Goal: Task Accomplishment & Management: Manage account settings

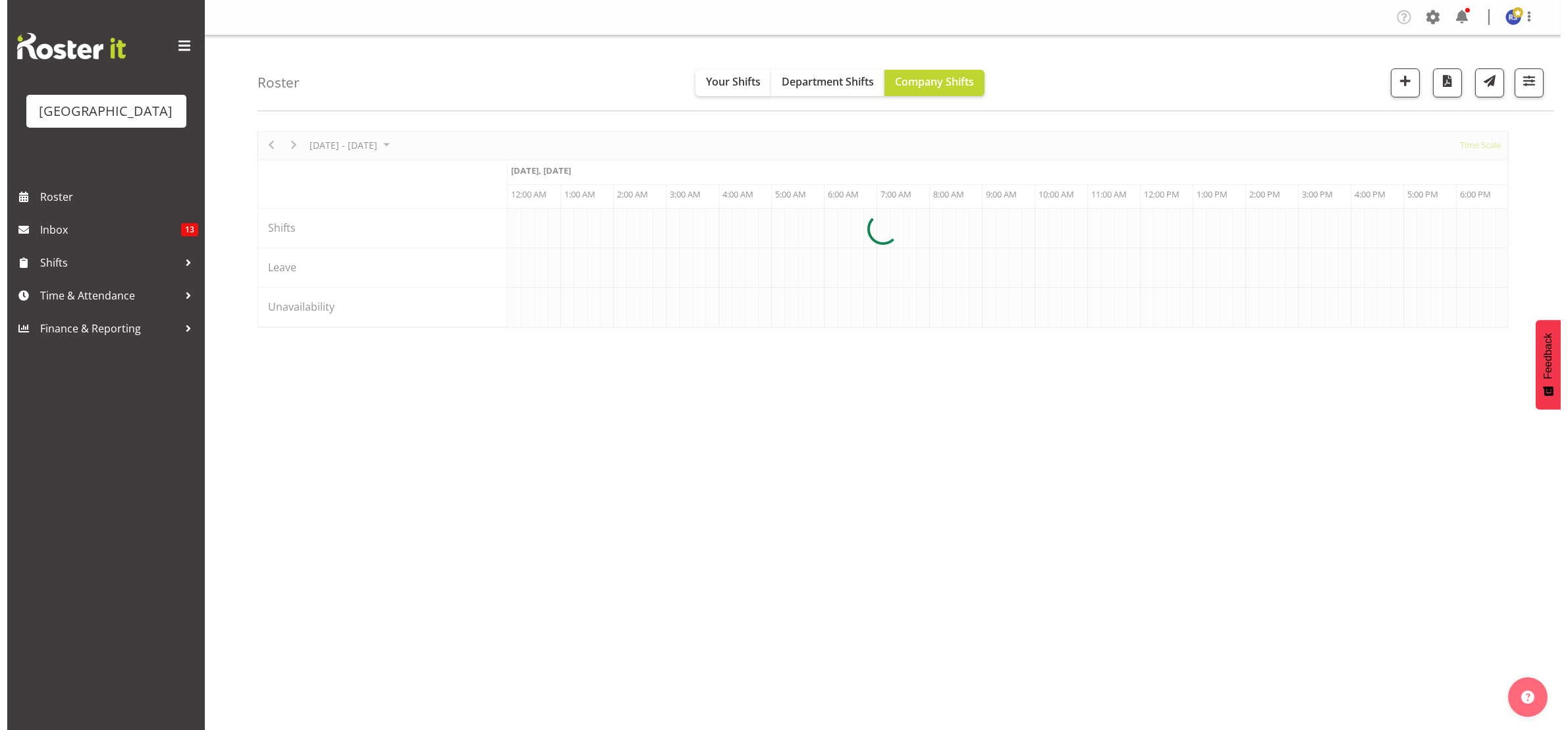
scroll to position [0, 3791]
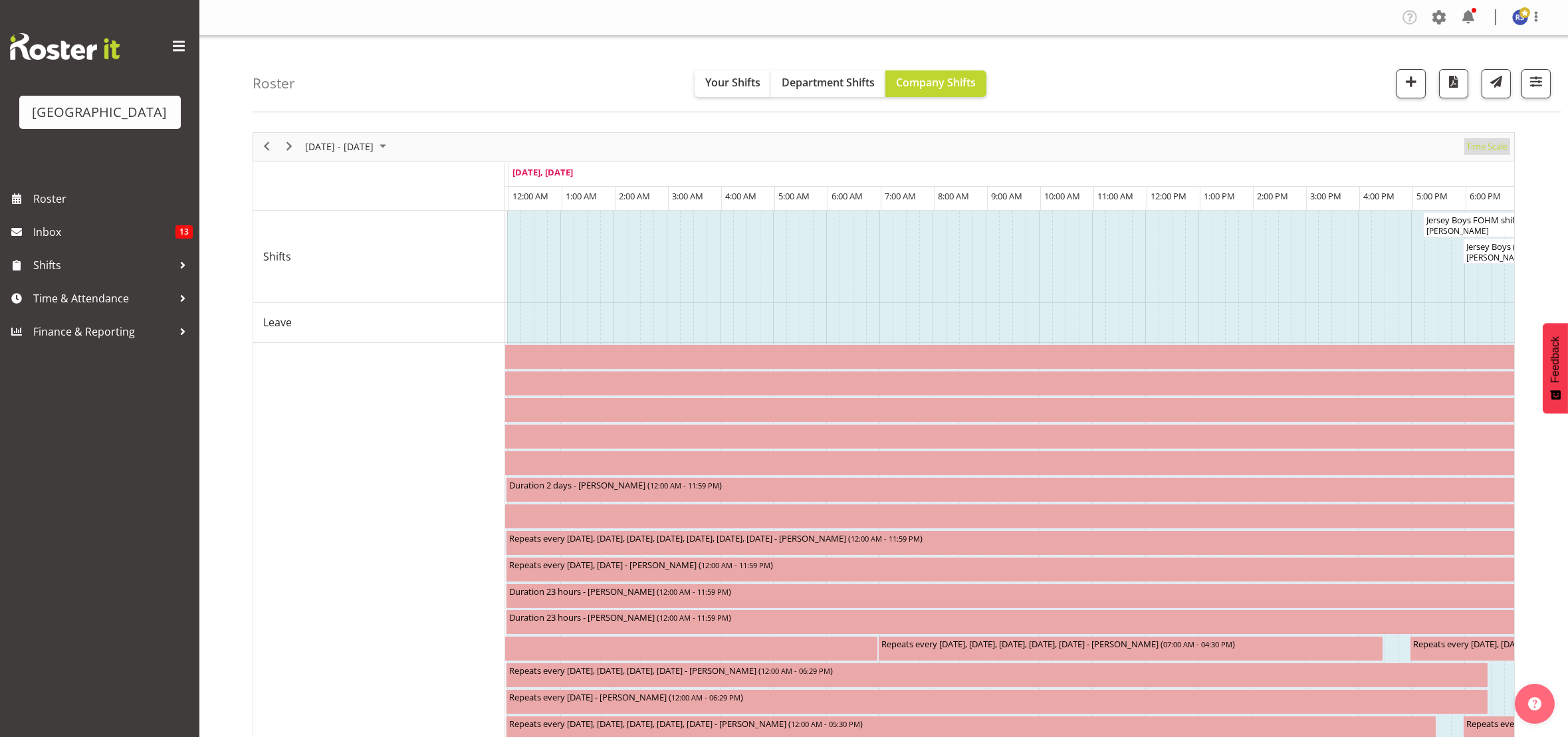
click at [1476, 146] on span "Time Scale" at bounding box center [1486, 146] width 44 height 17
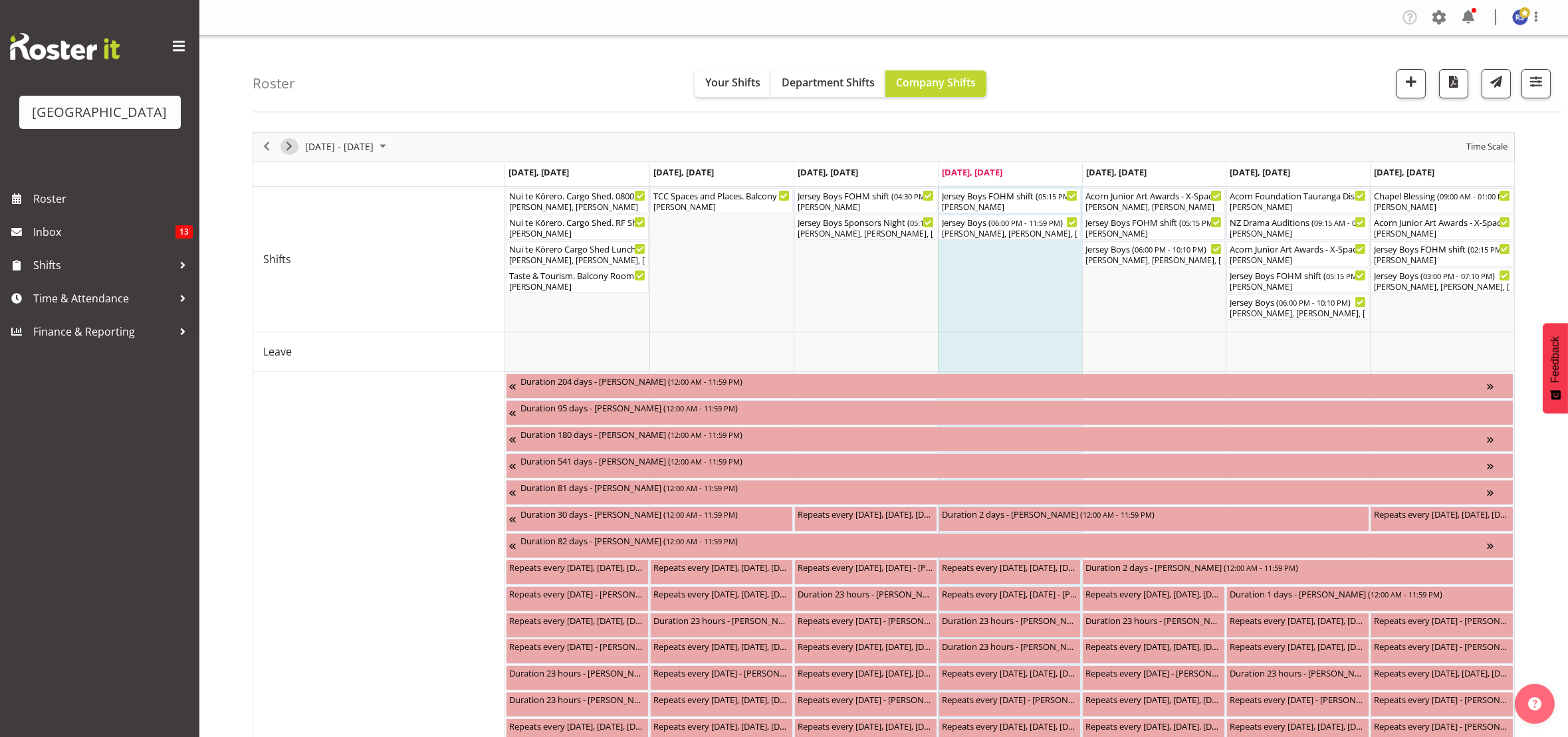
click at [296, 143] on span "Next" at bounding box center [289, 146] width 16 height 17
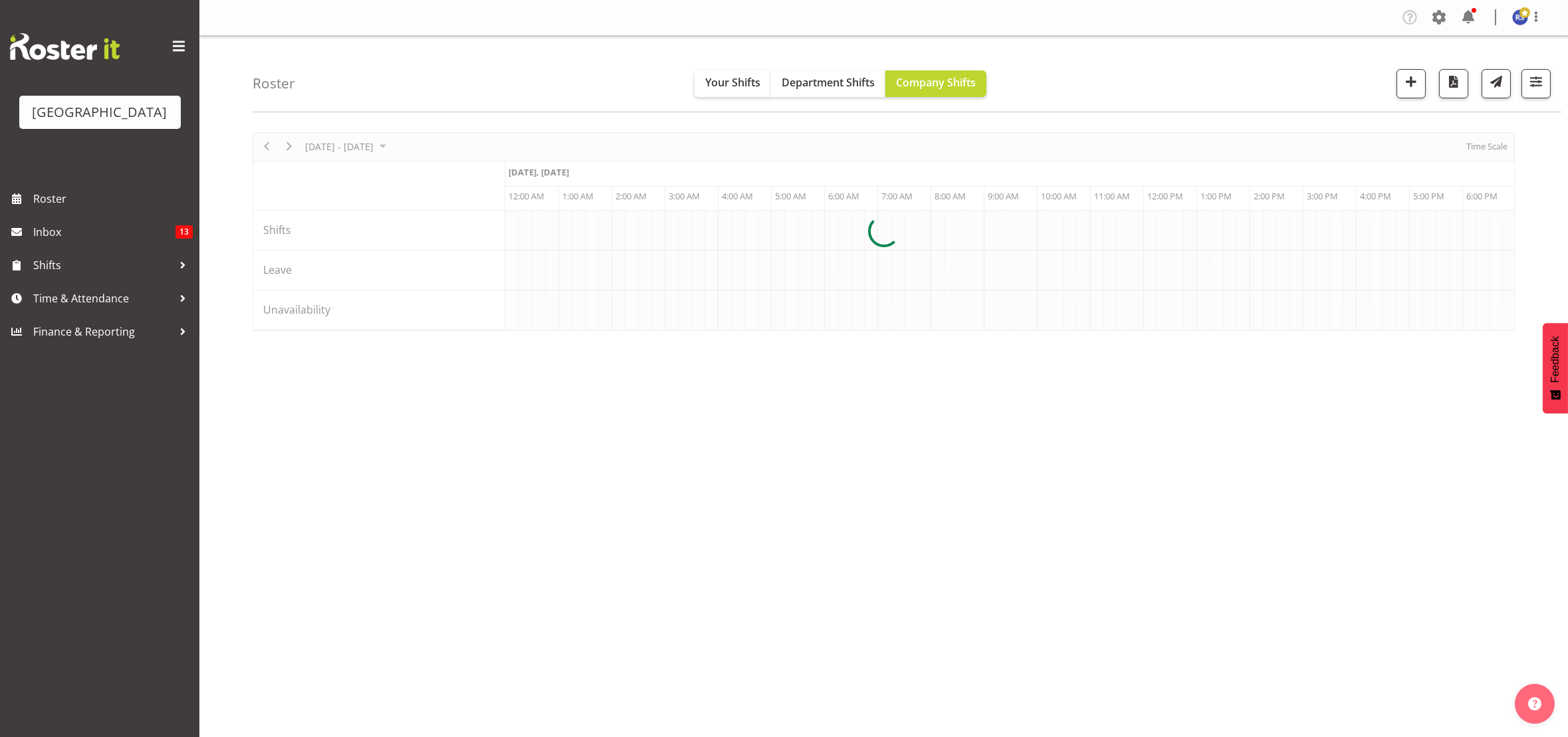
click at [1475, 145] on div at bounding box center [883, 232] width 1262 height 198
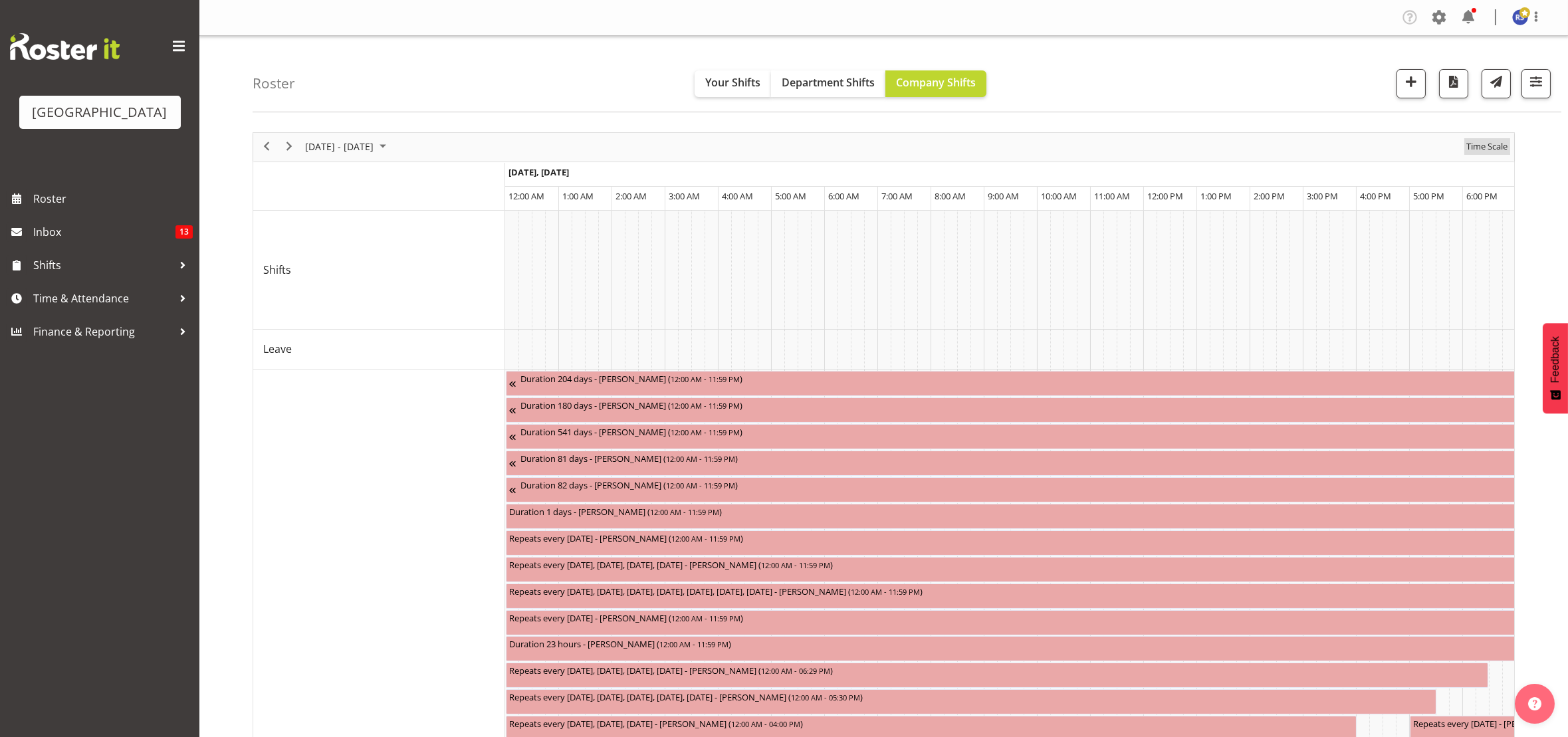
click at [1479, 145] on span "Time Scale" at bounding box center [1486, 146] width 44 height 17
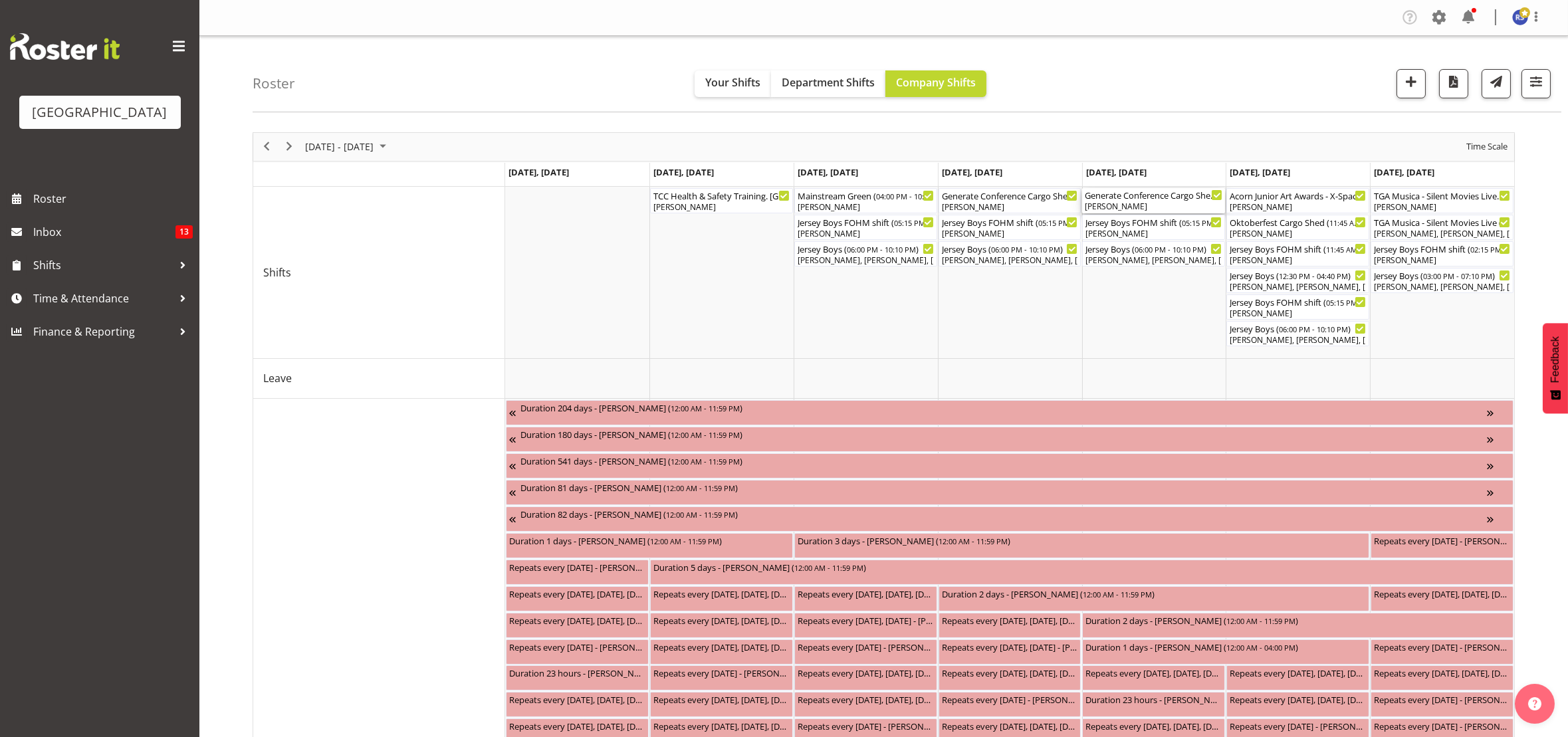
click at [1137, 198] on div "Generate Conference Cargo Shed ( 07:15 AM - 06:00 PM )" at bounding box center [1153, 195] width 138 height 13
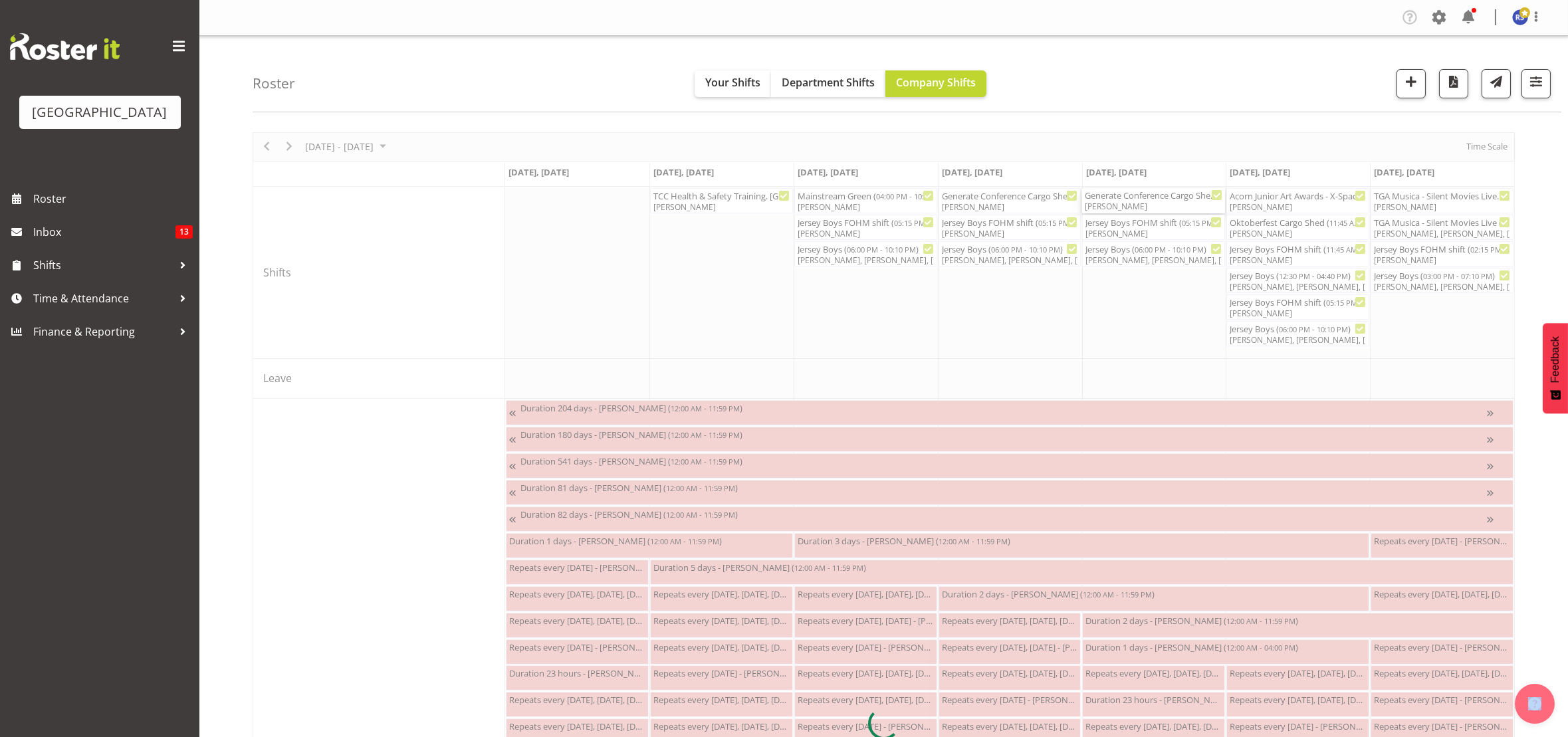
click at [1137, 198] on div at bounding box center [883, 724] width 1262 height 1183
click at [1016, 206] on div at bounding box center [883, 724] width 1262 height 1183
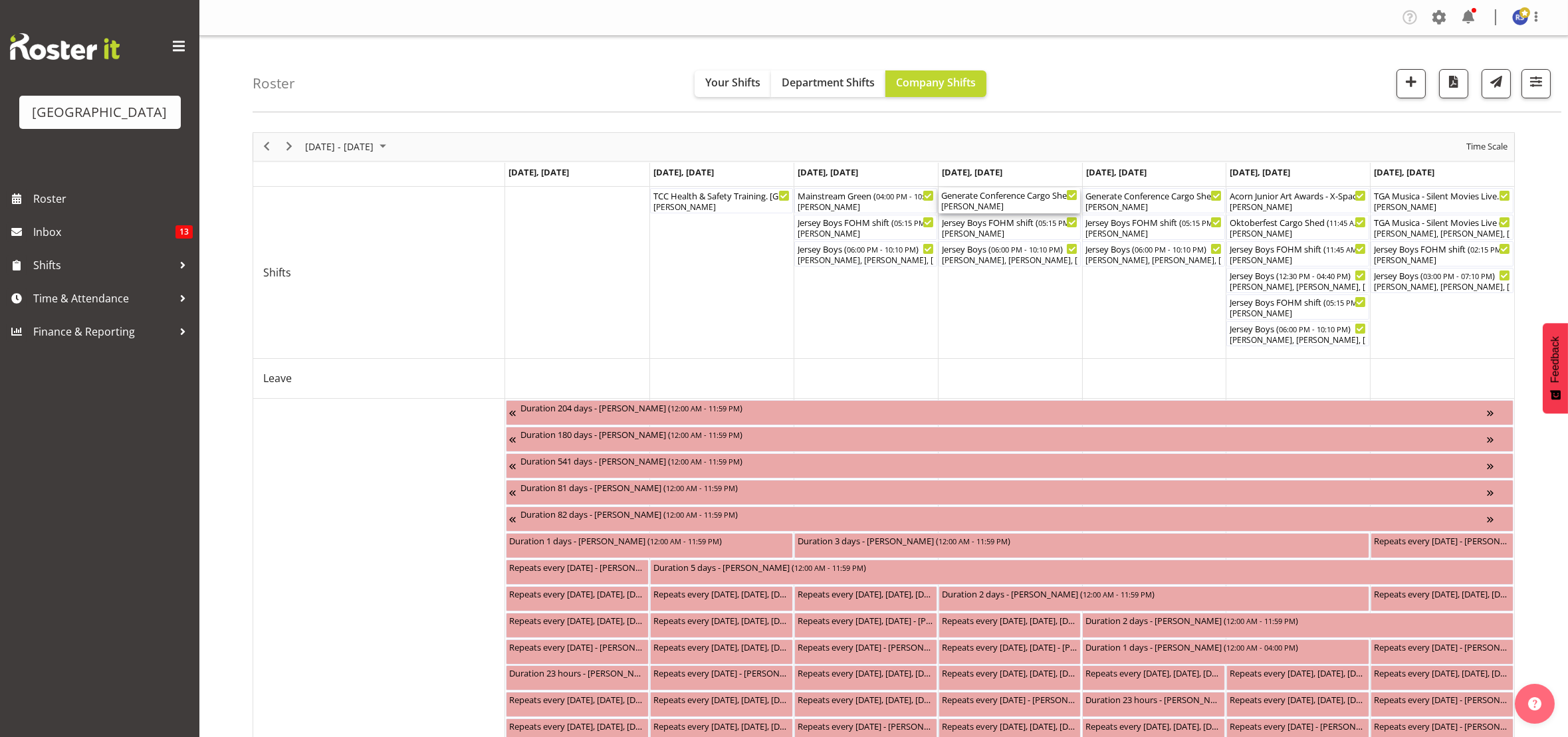
click at [0, 0] on div at bounding box center [0, 0] width 0 height 0
click at [975, 198] on div "Generate Conference Cargo Shed ( 07:15 AM - 06:00 PM )" at bounding box center [1010, 195] width 138 height 13
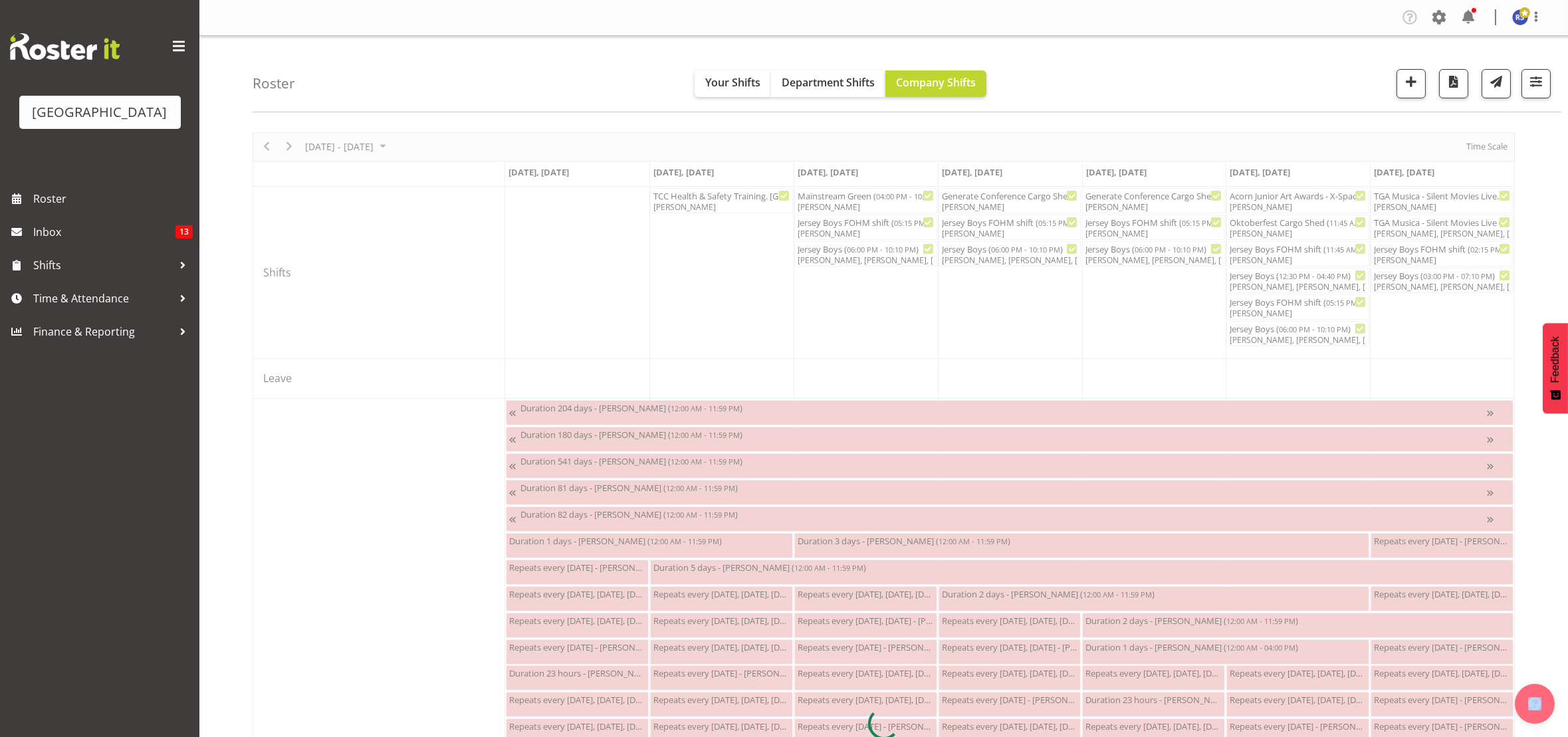
click at [975, 198] on div at bounding box center [883, 724] width 1262 height 1183
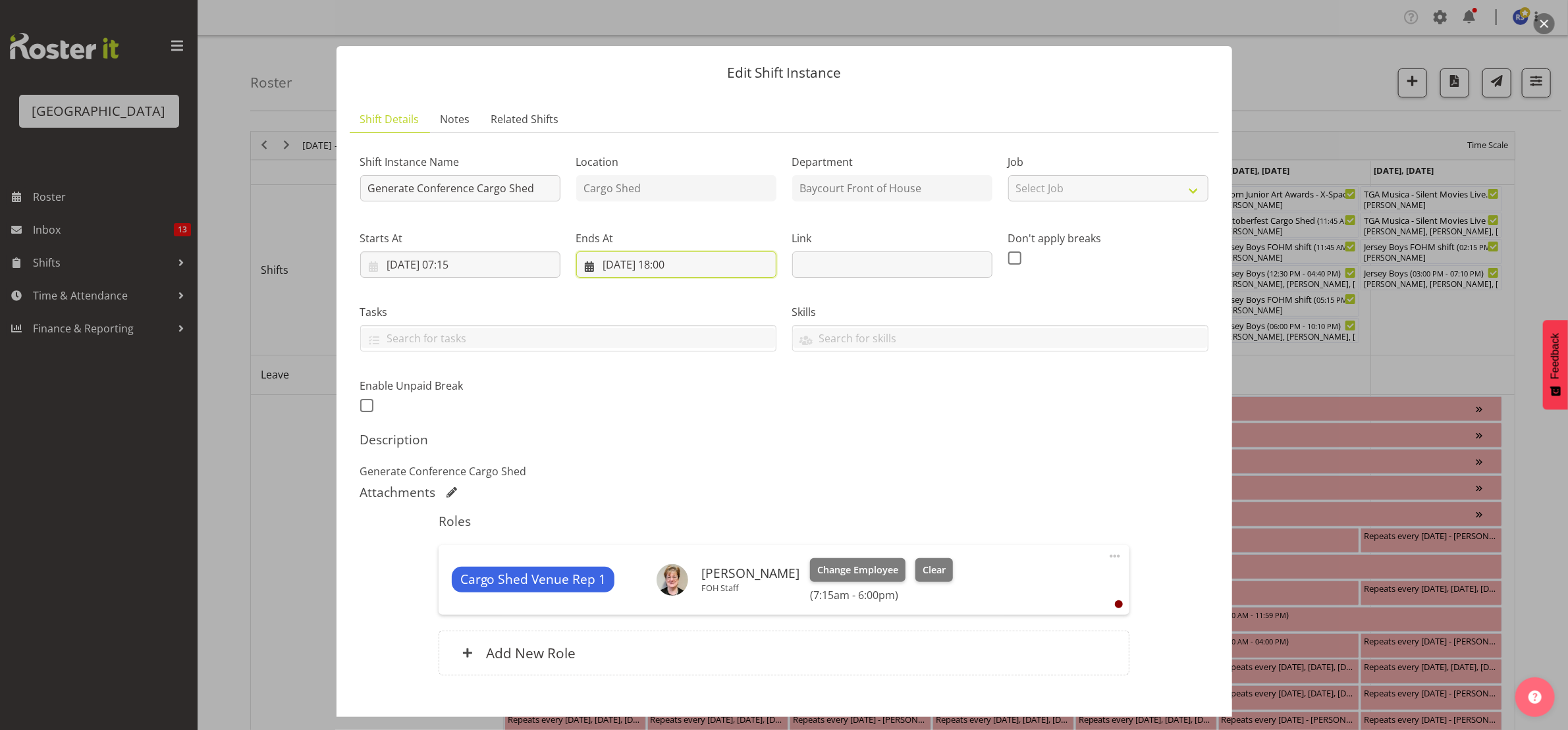
click at [679, 269] on input "[DATE] 18:00" at bounding box center [676, 265] width 200 height 27
click at [671, 548] on select "00 01 02 03 04 05 06 07 08 09 10 11 12 13 14 15 16 17 18 19 20 21 22 23" at bounding box center [676, 544] width 29 height 27
select select "16"
click at [662, 532] on select "00 01 02 03 04 05 06 07 08 09 10 11 12 13 14 15 16 17 18 19 20 21 22 23" at bounding box center [676, 544] width 29 height 27
type input "[DATE] 16:00"
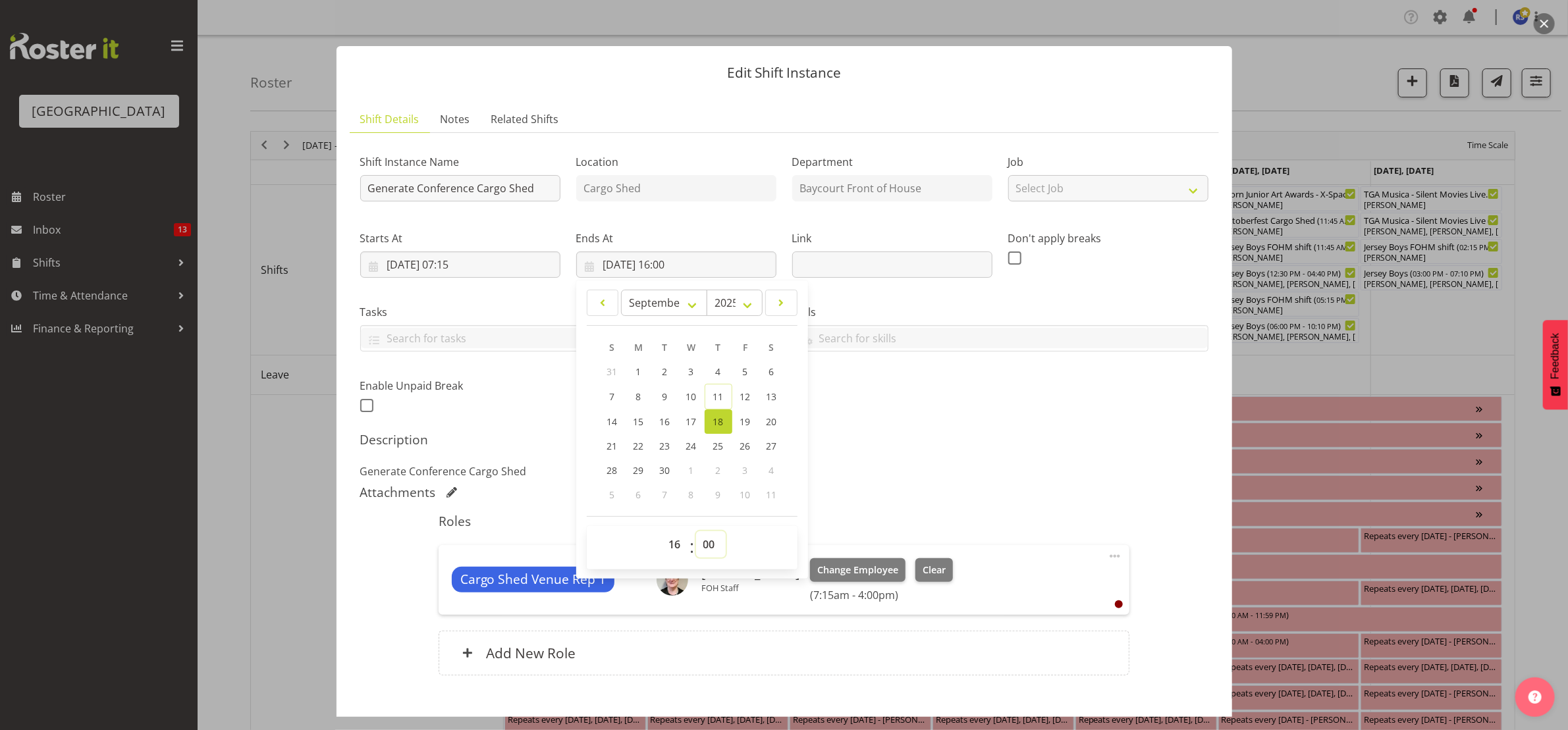
click at [706, 542] on select "00 01 02 03 04 05 06 07 08 09 10 11 12 13 14 15 16 17 18 19 20 21 22 23 24 25 2…" at bounding box center [710, 544] width 29 height 27
select select "15"
click at [696, 532] on select "00 01 02 03 04 05 06 07 08 09 10 11 12 13 14 15 16 17 18 19 20 21 22 23 24 25 2…" at bounding box center [710, 544] width 29 height 27
type input "[DATE] 16:15"
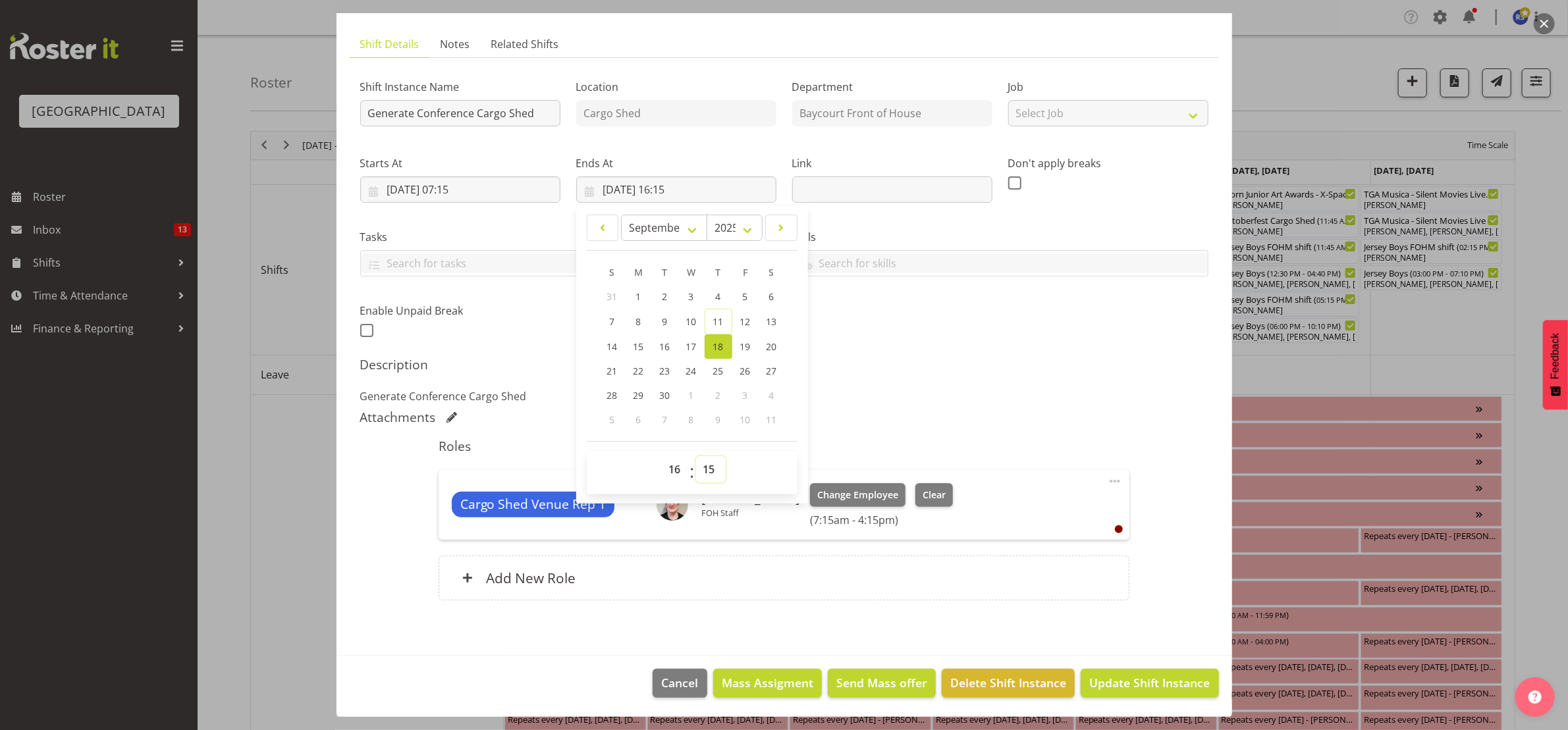
scroll to position [76, 0]
click at [742, 615] on div "Roles Cargo Shed Venue Rep 1 [PERSON_NAME] FOH Staff Change Employee Clear (7:1…" at bounding box center [783, 522] width 707 height 186
click at [1129, 686] on span "Update Shift Instance" at bounding box center [1149, 682] width 121 height 17
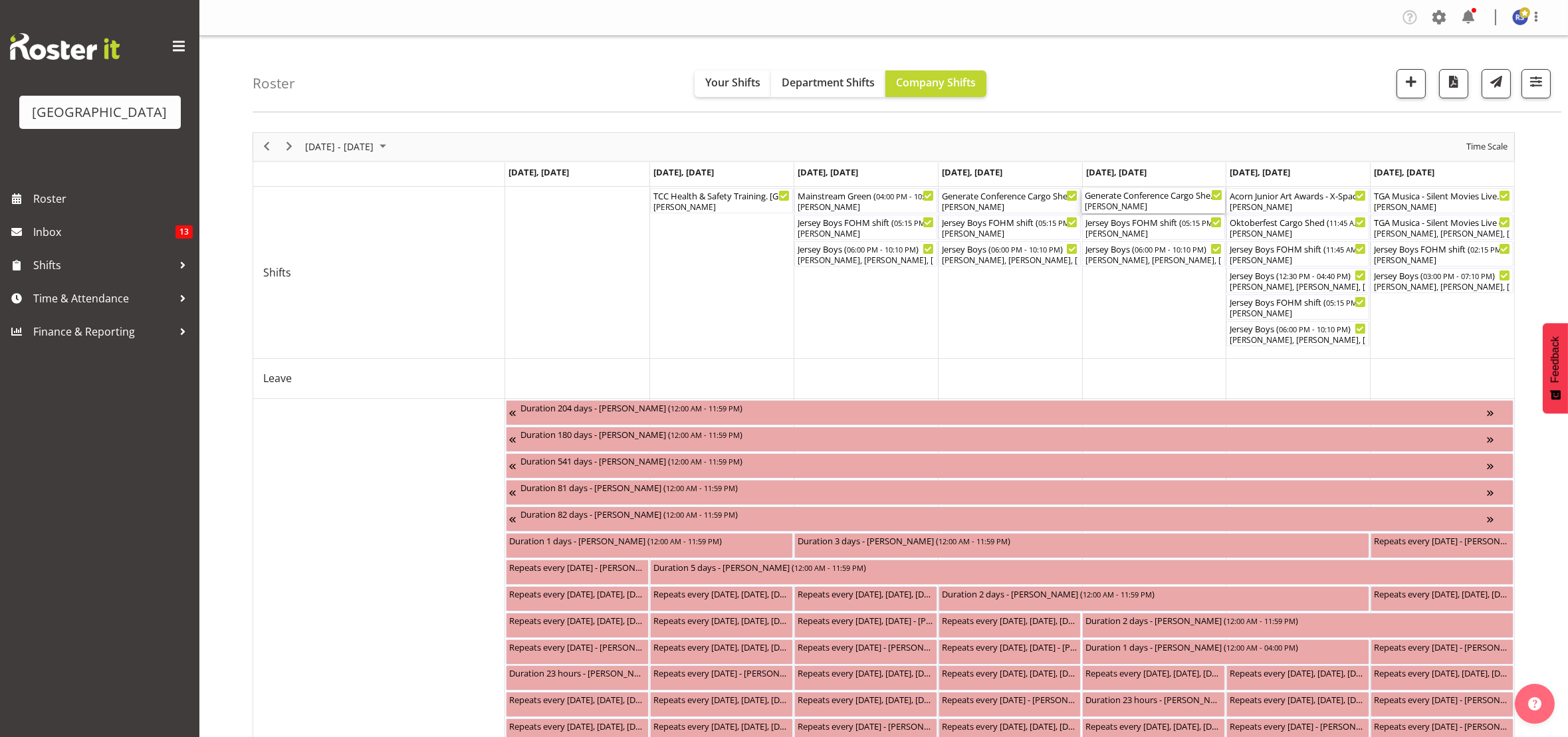
click at [1134, 206] on div "[PERSON_NAME]" at bounding box center [1153, 206] width 138 height 12
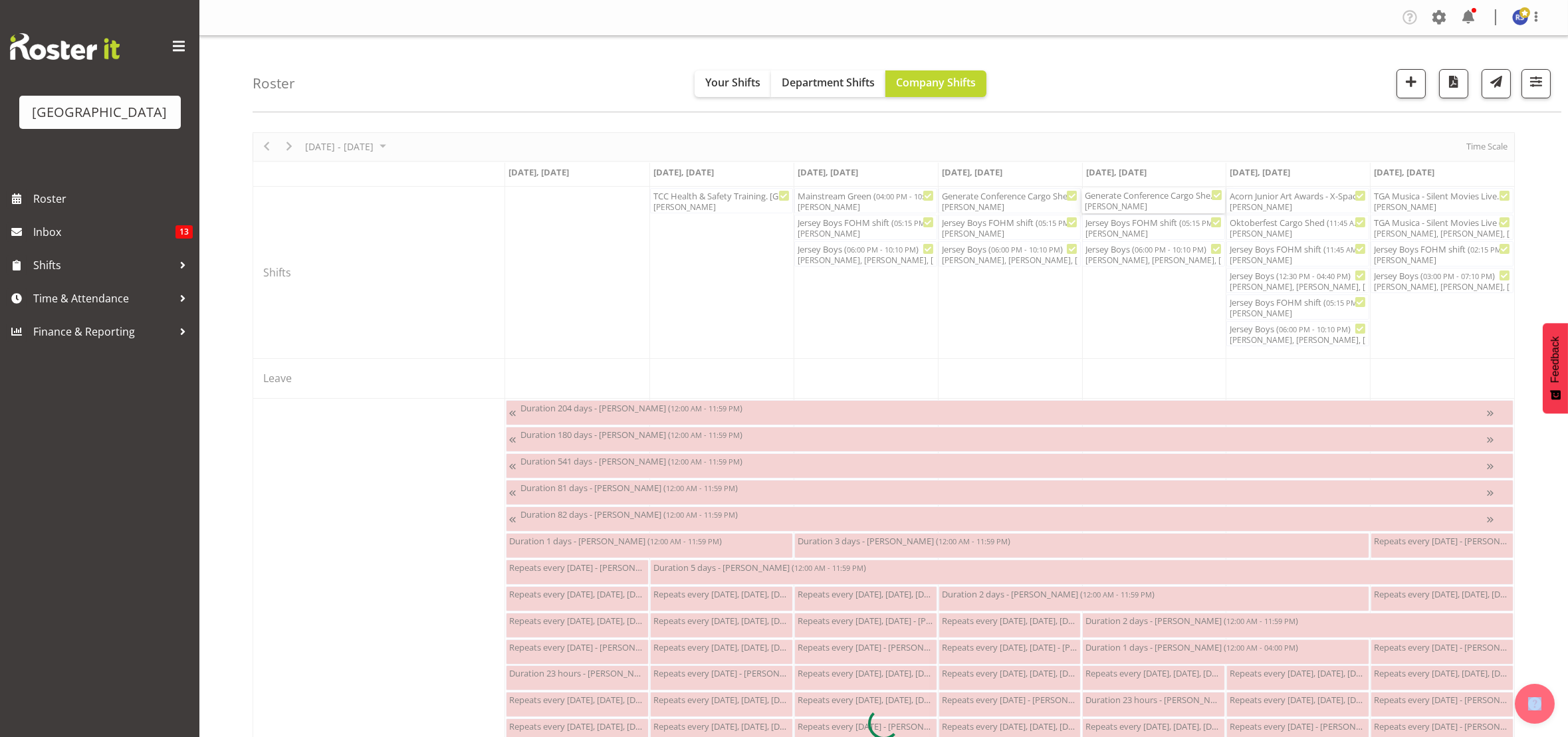
click at [1134, 206] on div at bounding box center [883, 724] width 1262 height 1183
select select "8"
select select "2025"
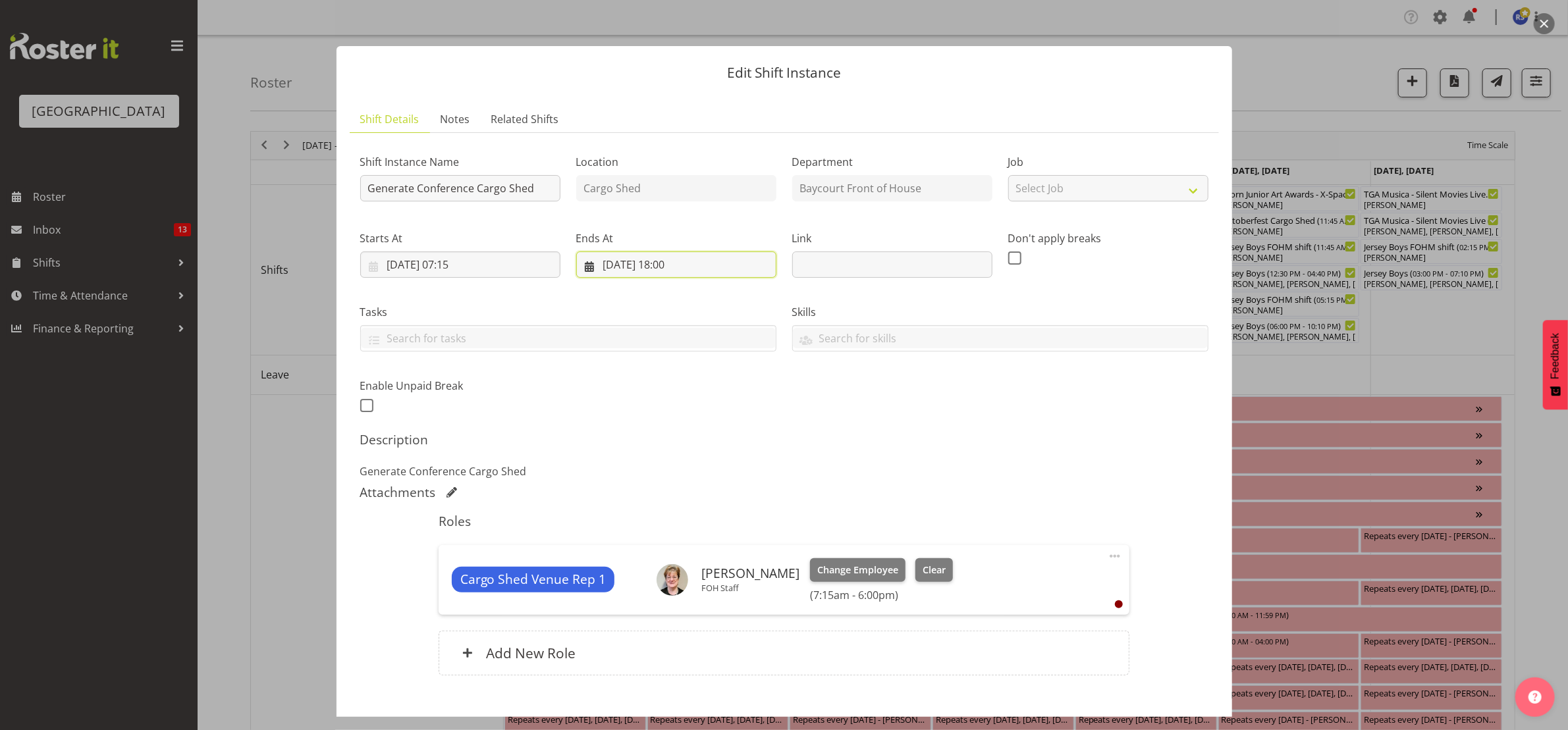
click at [672, 266] on input "[DATE] 18:00" at bounding box center [676, 265] width 200 height 27
click at [665, 545] on select "00 01 02 03 04 05 06 07 08 09 10 11 12 13 14 15 16 17 18 19 20 21 22 23" at bounding box center [676, 544] width 29 height 27
select select "16"
click at [662, 532] on select "00 01 02 03 04 05 06 07 08 09 10 11 12 13 14 15 16 17 18 19 20 21 22 23" at bounding box center [676, 544] width 29 height 27
type input "[DATE] 16:00"
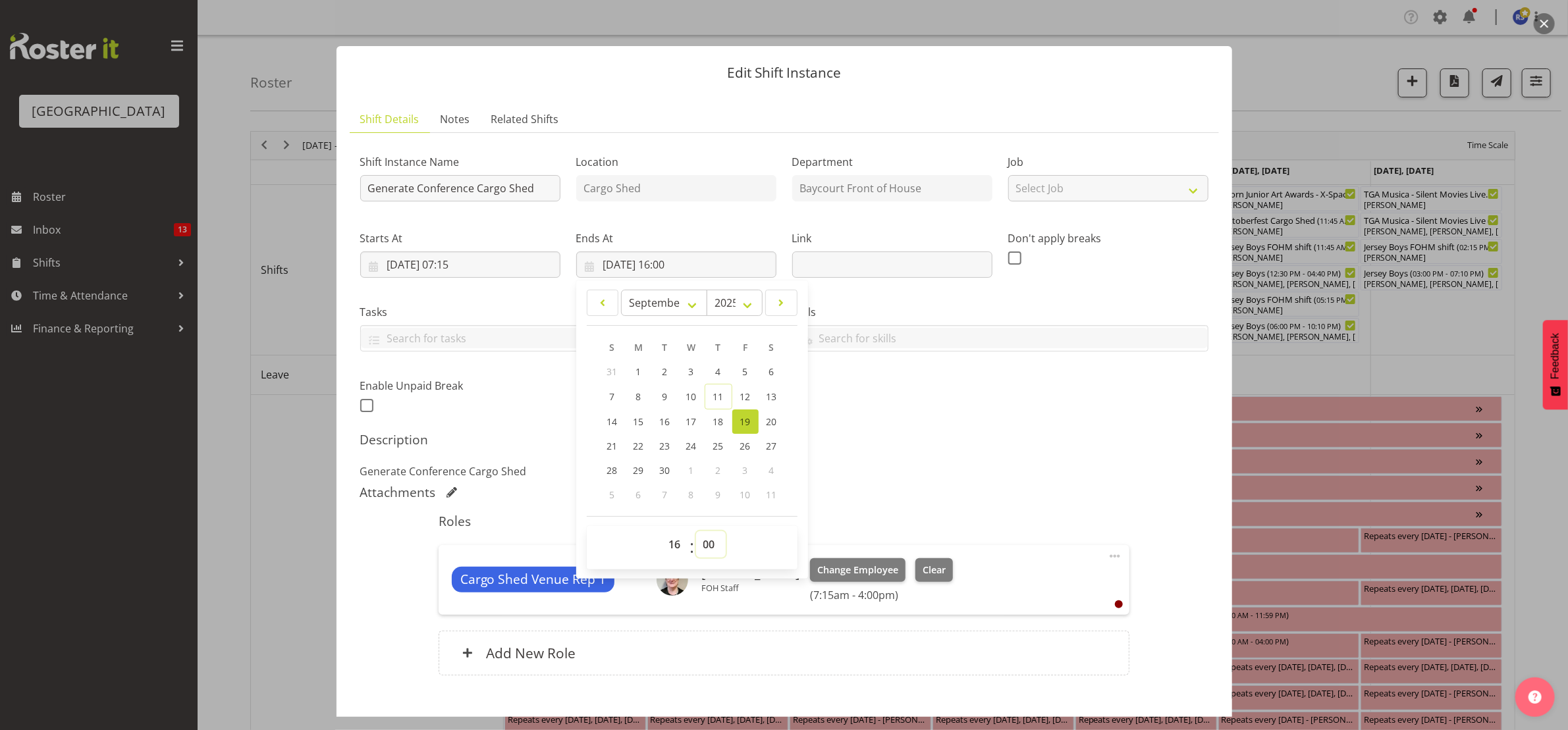
click at [711, 544] on select "00 01 02 03 04 05 06 07 08 09 10 11 12 13 14 15 16 17 18 19 20 21 22 23 24 25 2…" at bounding box center [710, 544] width 29 height 27
select select "15"
click at [696, 532] on select "00 01 02 03 04 05 06 07 08 09 10 11 12 13 14 15 16 17 18 19 20 21 22 23 24 25 2…" at bounding box center [710, 544] width 29 height 27
type input "[DATE] 16:15"
click at [790, 517] on footer "00 01 02 03 04 05 06 07 08 09 10 11 12 13 14 15 16 17 18 19 20 21 22 23 : 00 01…" at bounding box center [692, 543] width 211 height 53
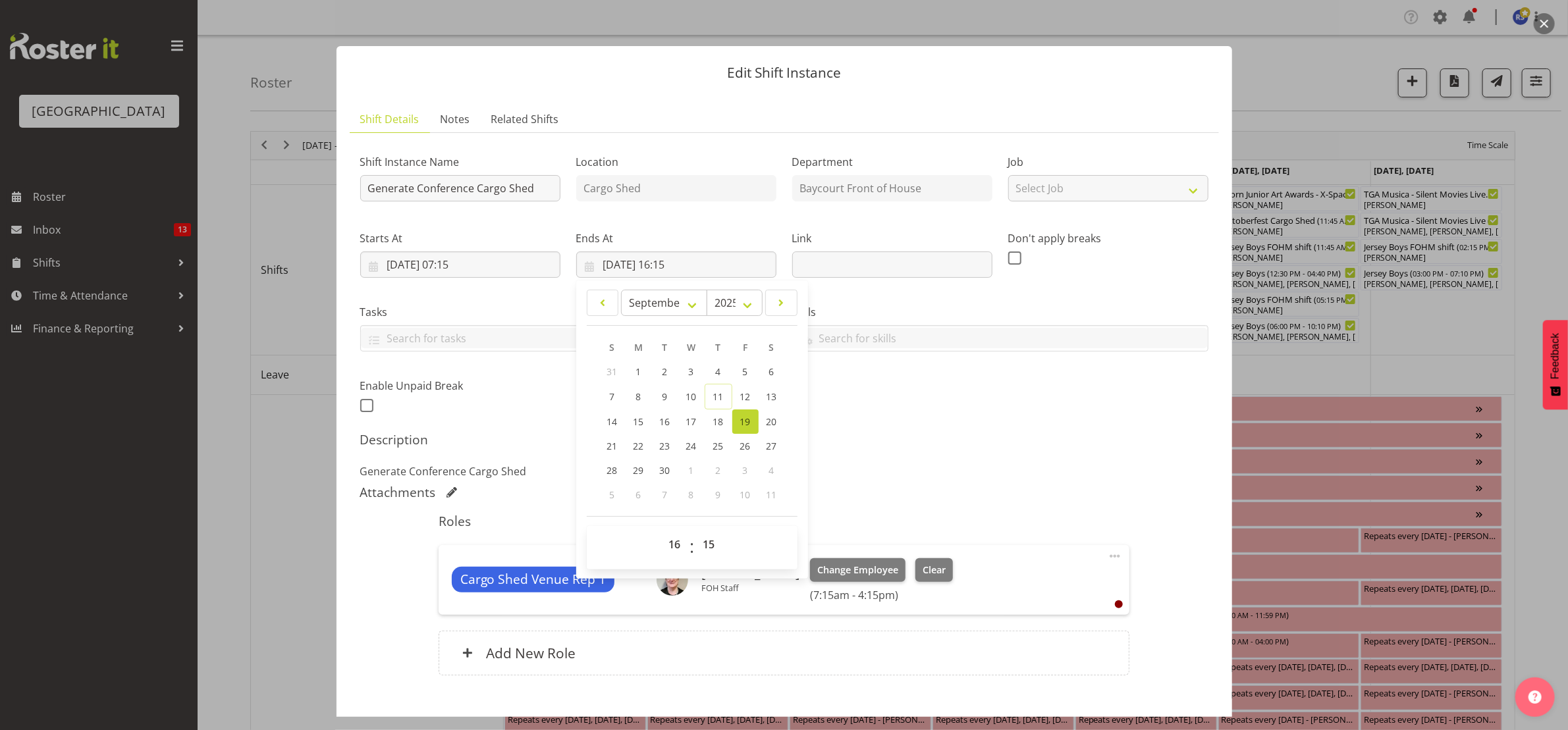
click at [746, 618] on div "Roles Cargo Shed Venue Rep 1 [PERSON_NAME] FOH Staff Change Employee Clear (7:1…" at bounding box center [783, 598] width 707 height 186
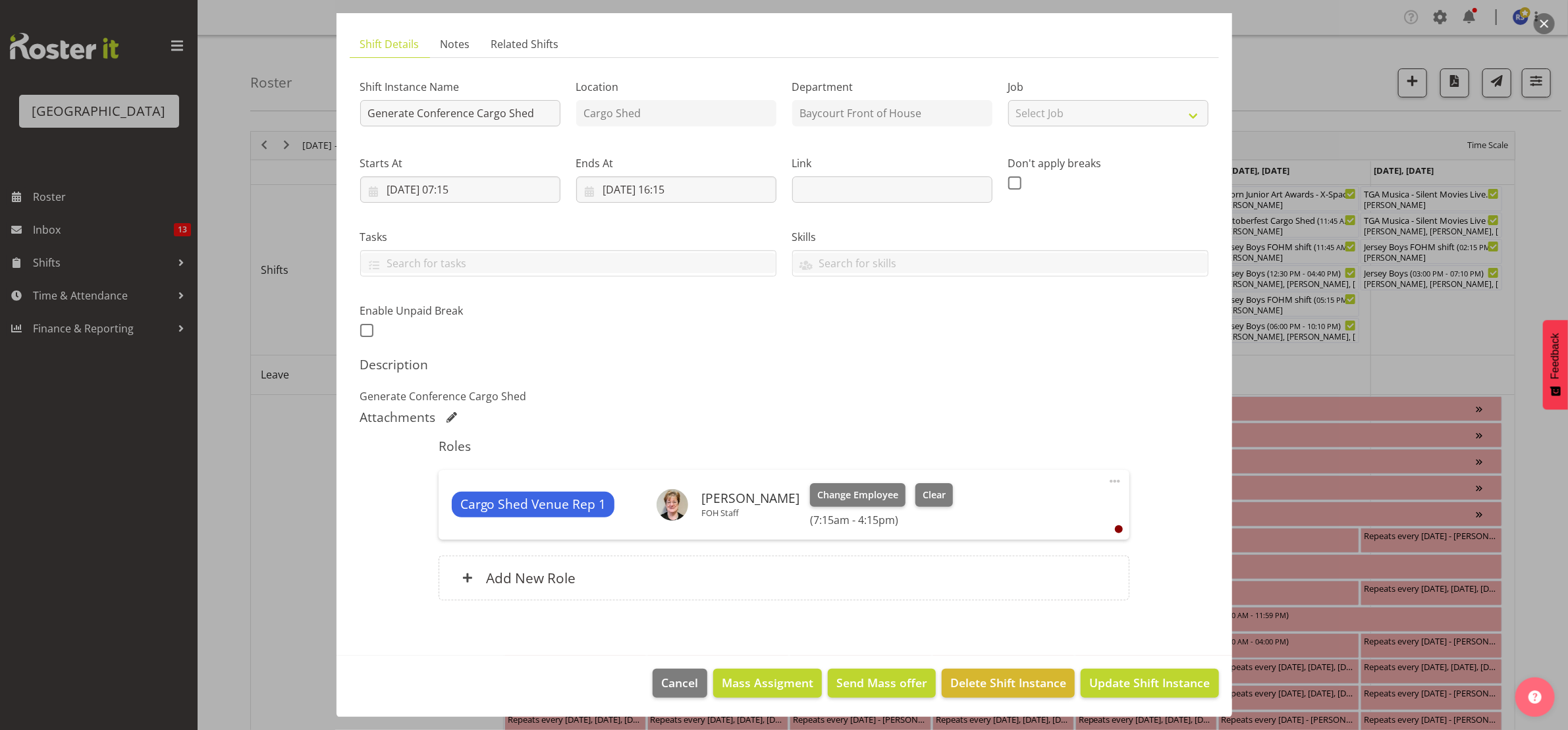
scroll to position [76, 0]
click at [1145, 675] on span "Update Shift Instance" at bounding box center [1149, 682] width 121 height 17
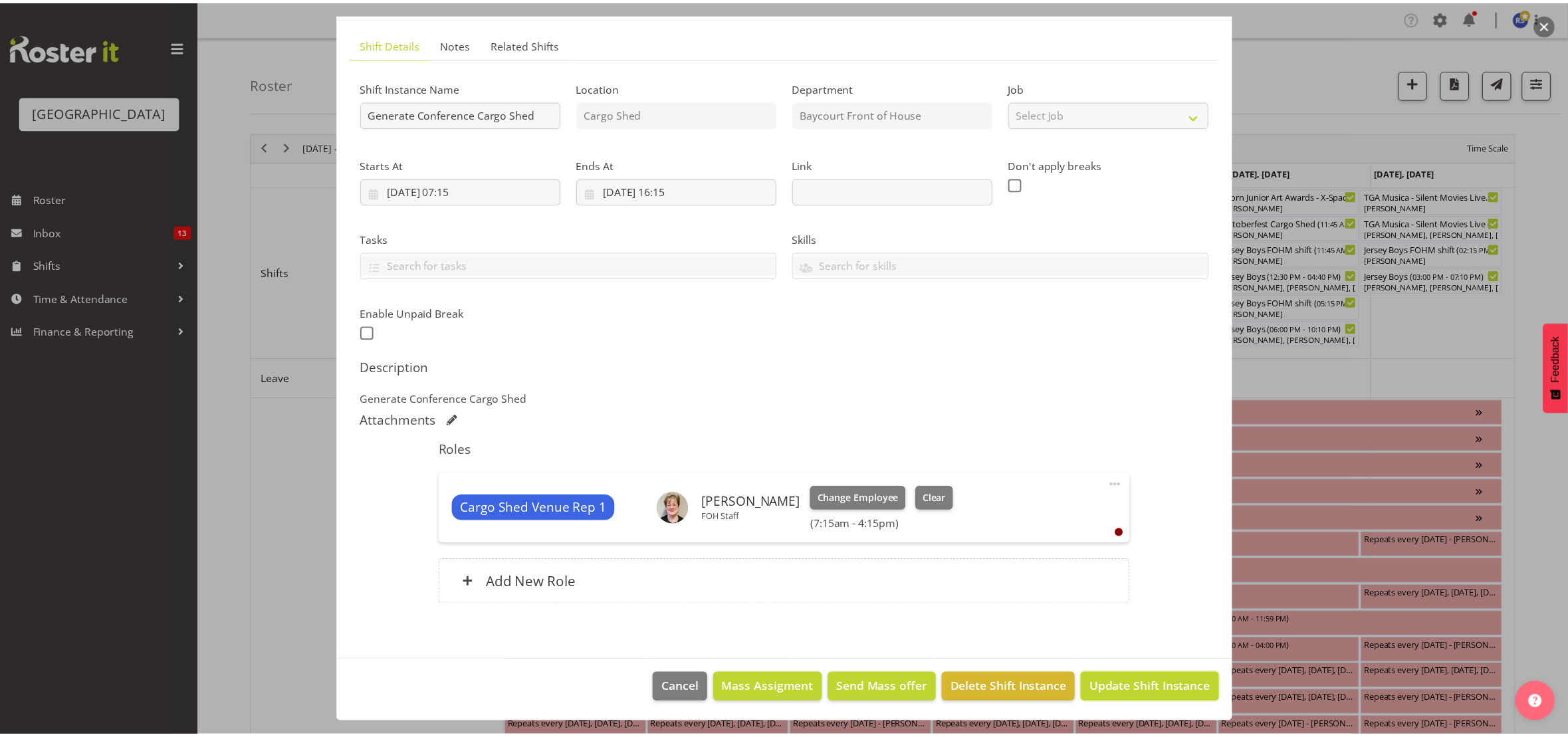
scroll to position [22, 0]
